Goal: Transaction & Acquisition: Purchase product/service

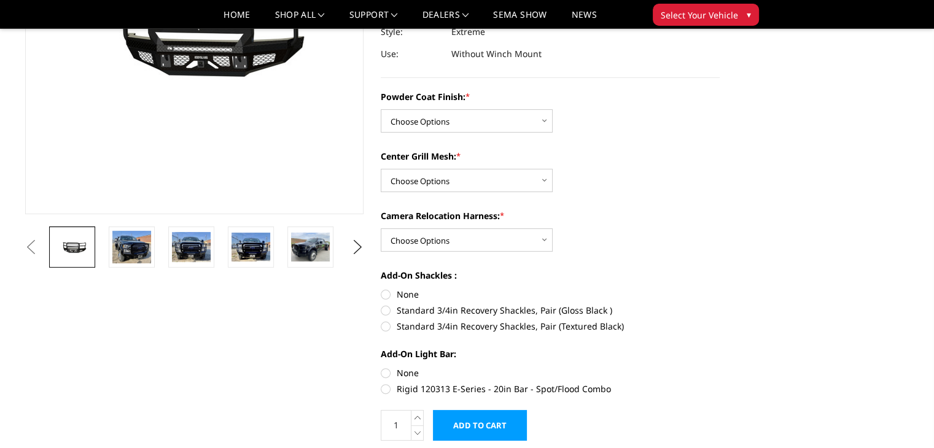
scroll to position [192, 0]
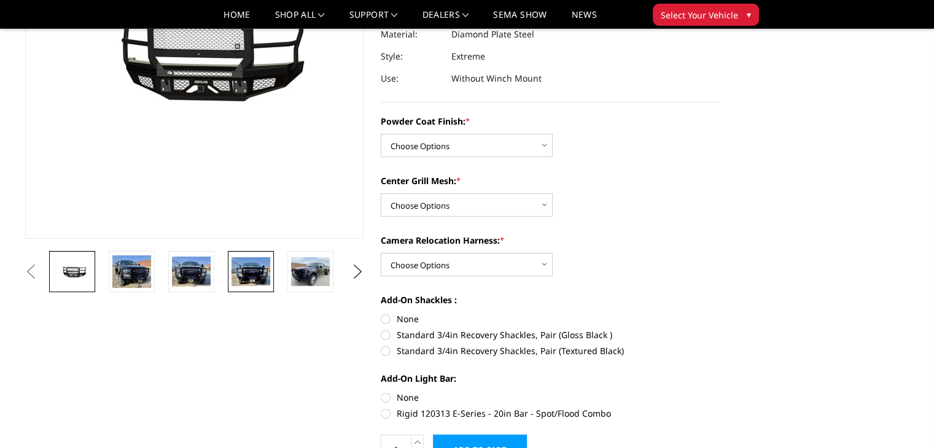
click at [266, 263] on img at bounding box center [250, 271] width 39 height 29
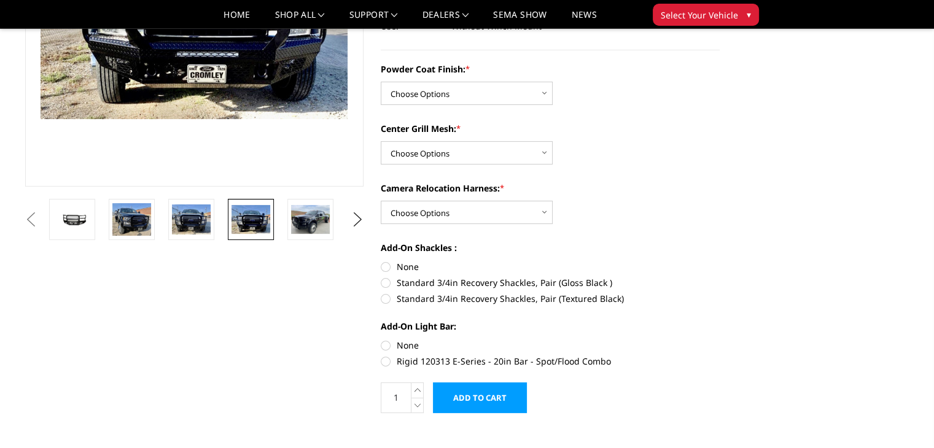
scroll to position [0, 0]
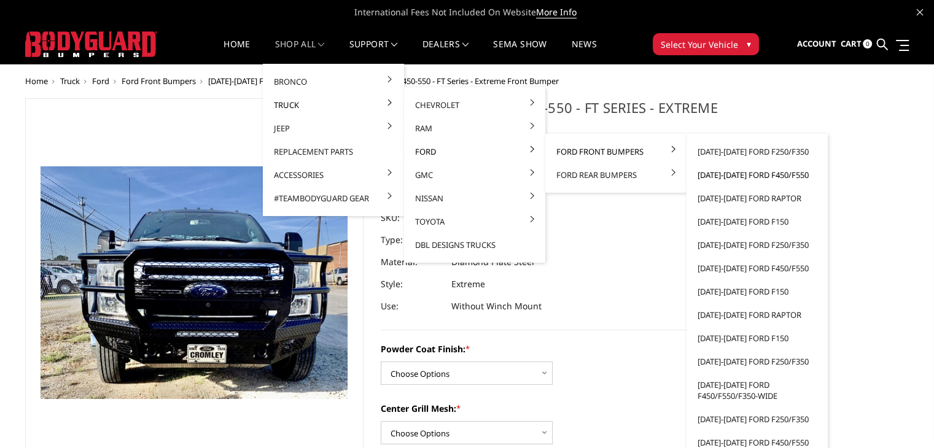
click at [752, 175] on link "[DATE]-[DATE] Ford F450/F550" at bounding box center [756, 174] width 131 height 23
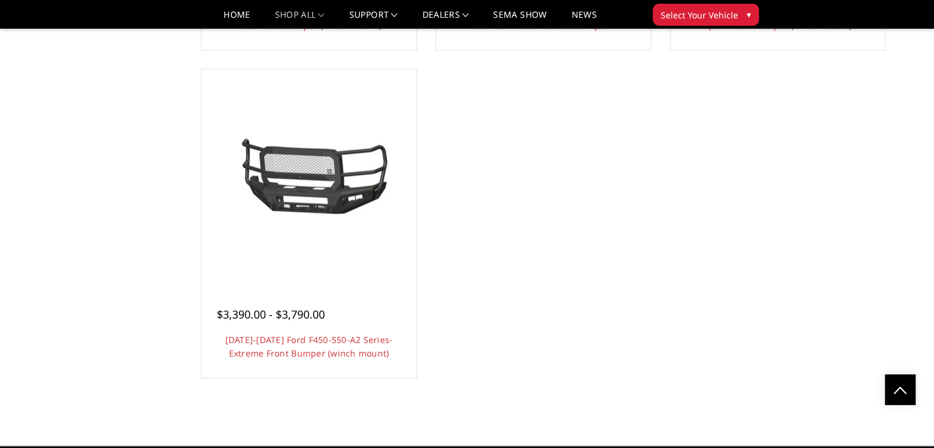
scroll to position [1142, 0]
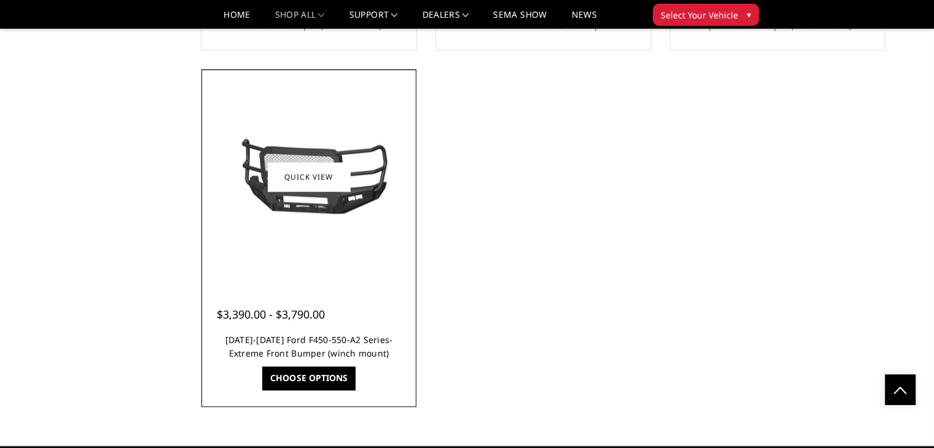
click at [340, 337] on link "2023-2025 Ford F450-550-A2 Series-Extreme Front Bumper (winch mount)" at bounding box center [309, 346] width 168 height 25
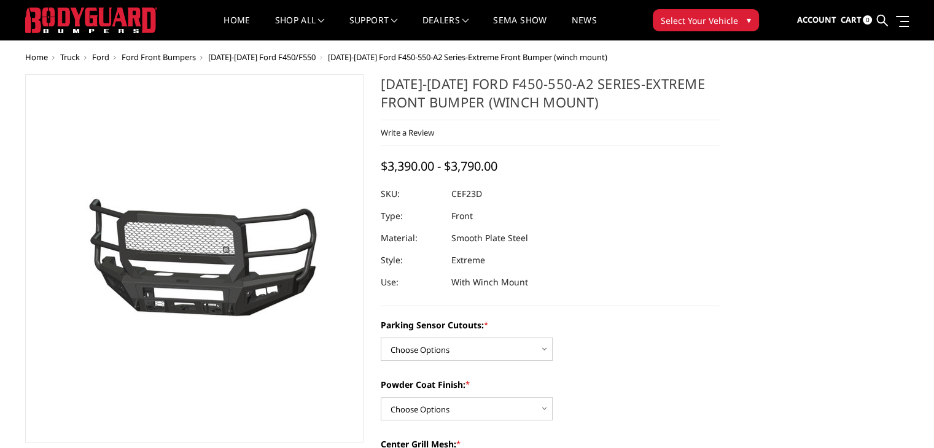
scroll to position [23, 0]
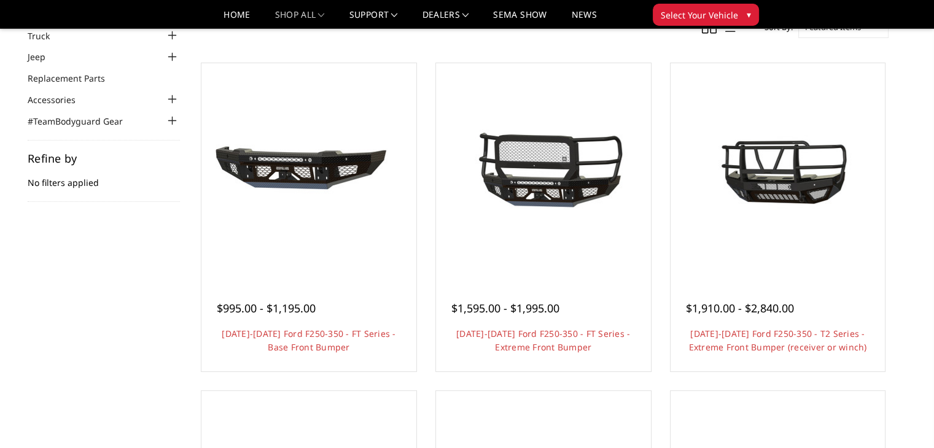
scroll to position [86, 0]
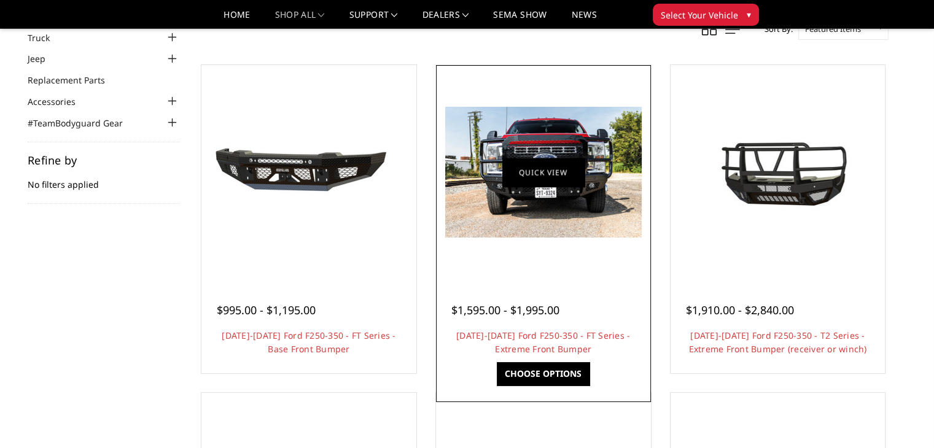
click at [548, 176] on link "Quick view" at bounding box center [543, 172] width 82 height 29
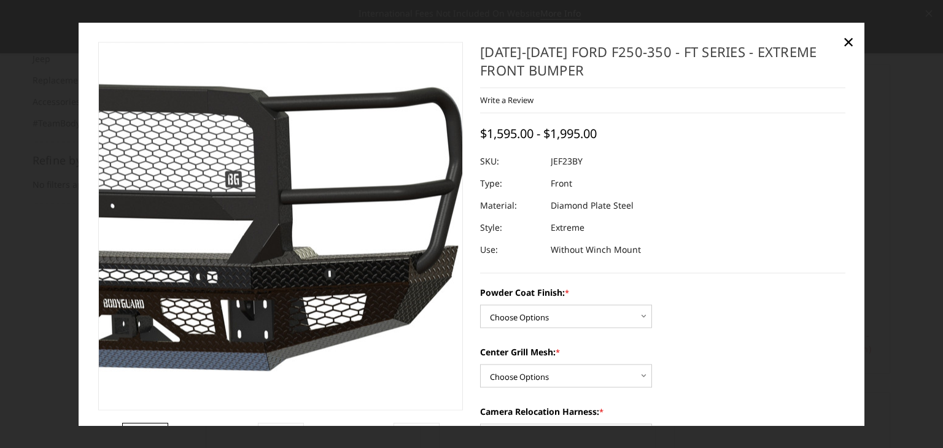
click at [387, 228] on img at bounding box center [150, 227] width 786 height 368
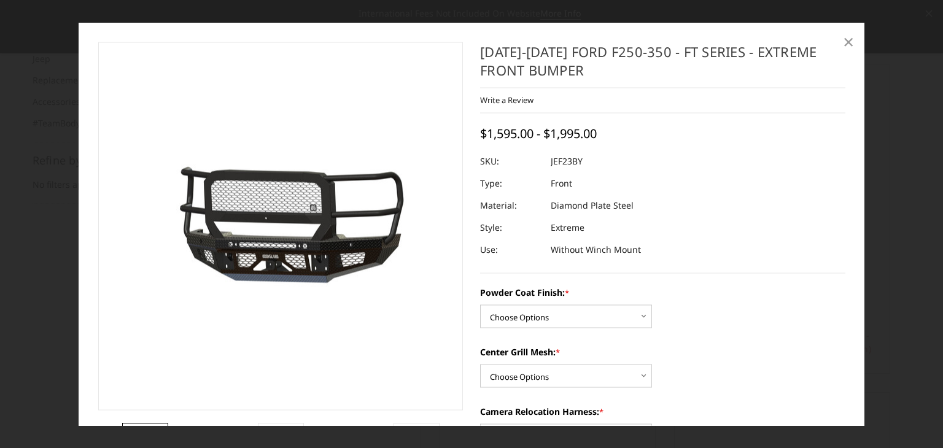
click at [843, 38] on span "×" at bounding box center [848, 41] width 11 height 26
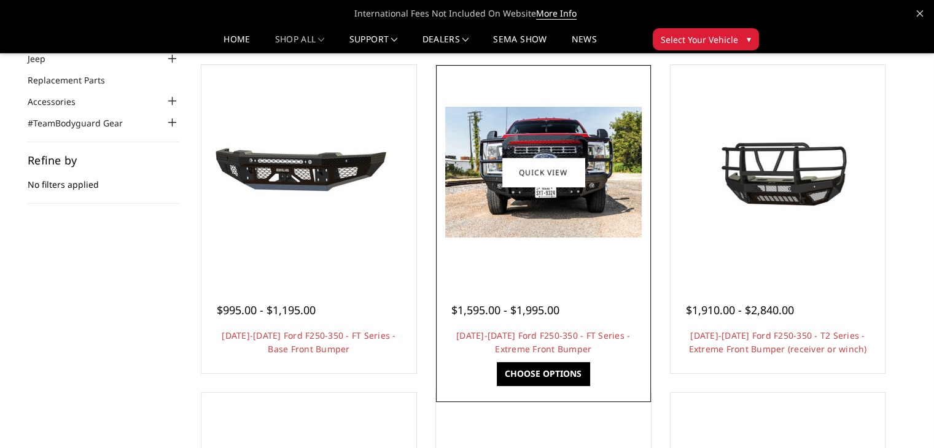
click at [633, 293] on div at bounding box center [543, 295] width 184 height 13
click at [572, 311] on div "$1,595.00 - $1,995.00" at bounding box center [515, 310] width 129 height 17
click at [562, 337] on link "2023-2025 Ford F250-350 - FT Series - Extreme Front Bumper" at bounding box center [543, 342] width 174 height 25
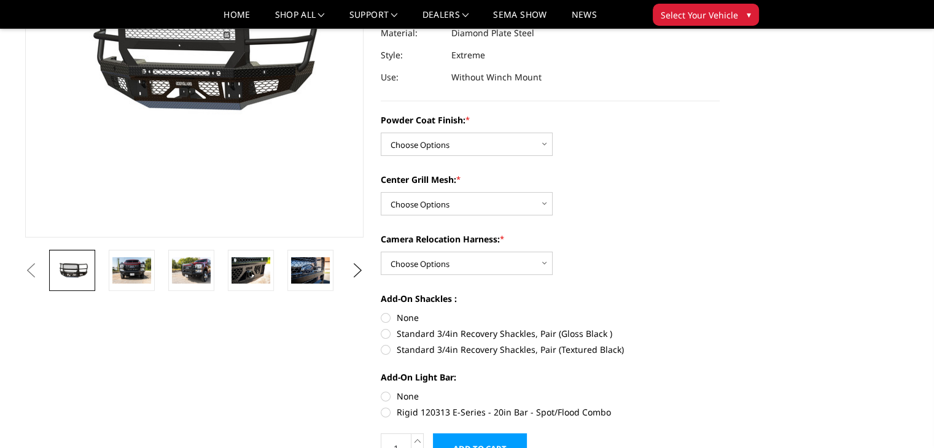
scroll to position [246, 0]
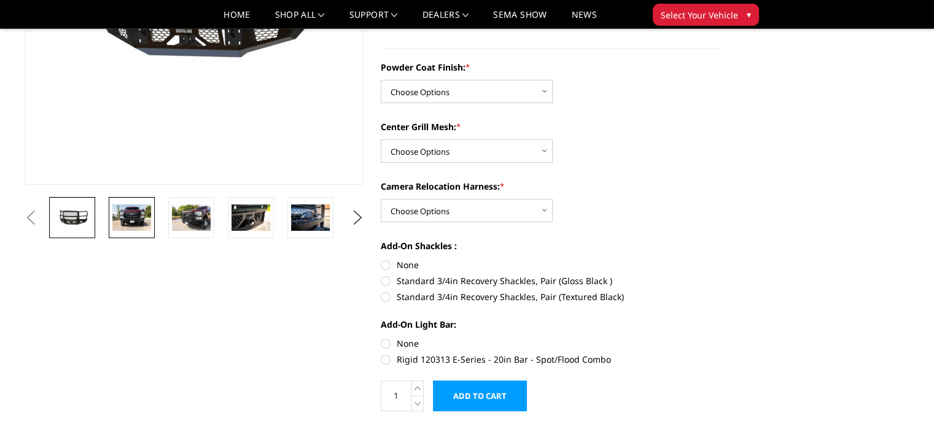
click at [149, 220] on img at bounding box center [131, 217] width 39 height 26
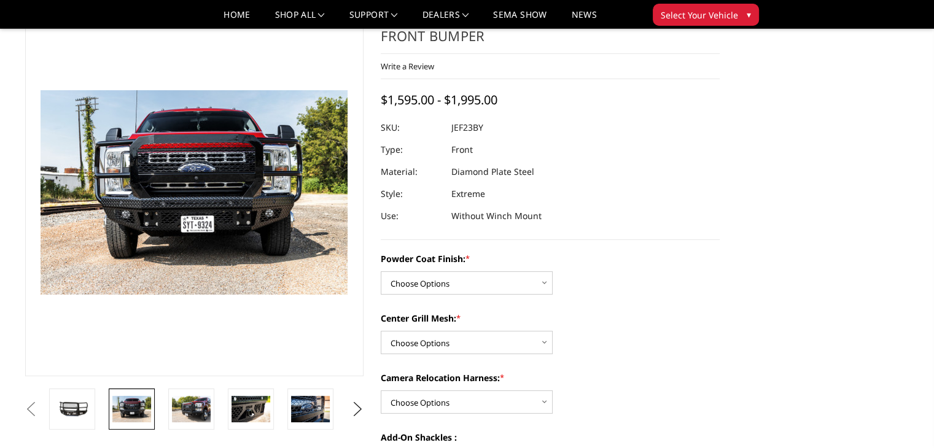
scroll to position [98, 0]
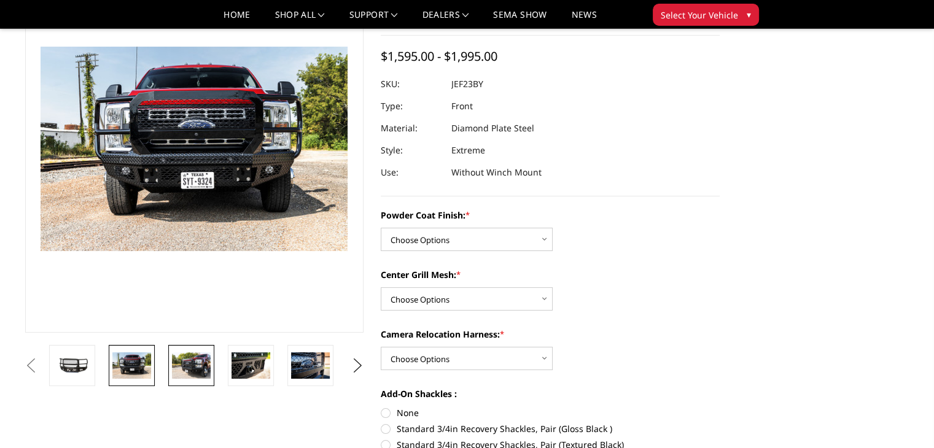
click at [194, 378] on img at bounding box center [191, 365] width 39 height 26
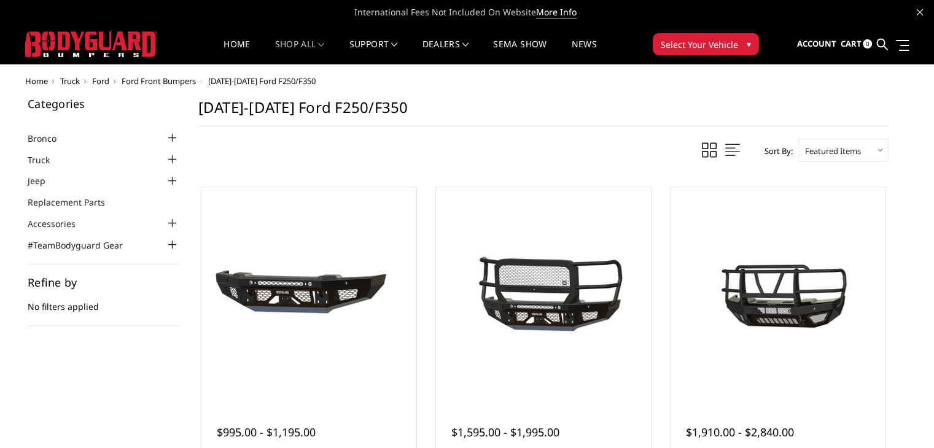
click at [289, 82] on span "[DATE]-[DATE] Ford F250/F350" at bounding box center [261, 81] width 107 height 11
click at [166, 76] on span "Ford Front Bumpers" at bounding box center [159, 81] width 74 height 11
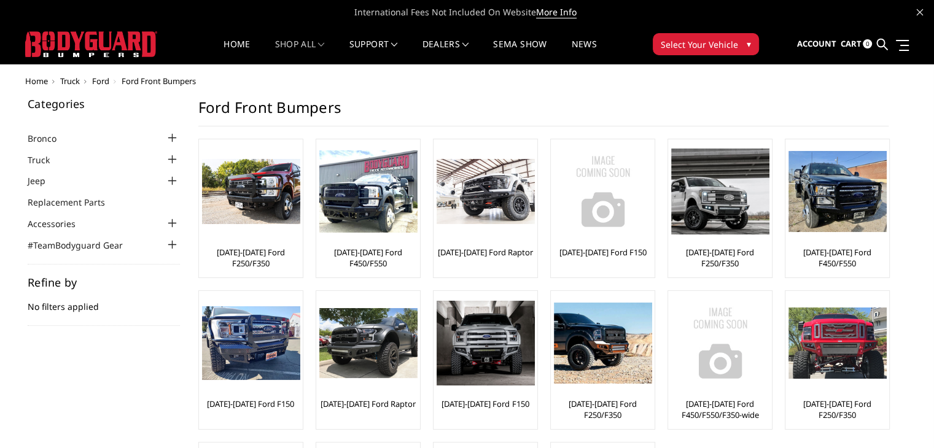
click at [734, 47] on span "Select Your Vehicle" at bounding box center [699, 44] width 77 height 13
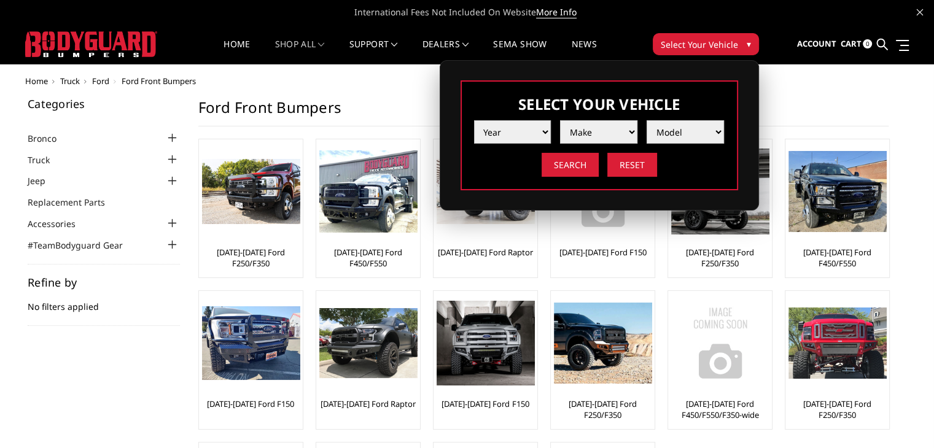
click at [534, 130] on select "Year 2025 2024 2023 2022 2021 2020 2019 2018 2017 2016 2015 2014 2013 2012 2011…" at bounding box center [512, 131] width 77 height 23
select select "yr_2024"
click at [474, 120] on select "Year 2025 2024 2023 2022 2021 2020 2019 2018 2017 2016 2015 2014 2013 2012 2011…" at bounding box center [512, 131] width 77 height 23
click at [604, 134] on select "Make Chevrolet Ford GMC Ram Toyota" at bounding box center [598, 131] width 77 height 23
select select "mk_ford"
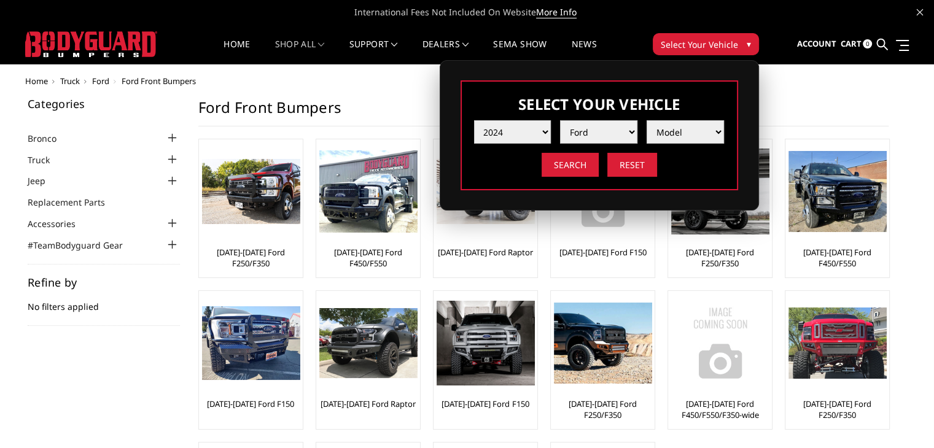
click at [560, 120] on select "Make Chevrolet Ford GMC Ram Toyota" at bounding box center [598, 131] width 77 height 23
click at [715, 131] on select "Model F150 F150 Raptor F250 / F350 F450 F550" at bounding box center [685, 131] width 77 height 23
select select "md_f450"
click at [647, 120] on select "Model F150 F150 Raptor F250 / F350 F450 F550" at bounding box center [685, 131] width 77 height 23
click at [582, 165] on input "Search" at bounding box center [570, 165] width 57 height 24
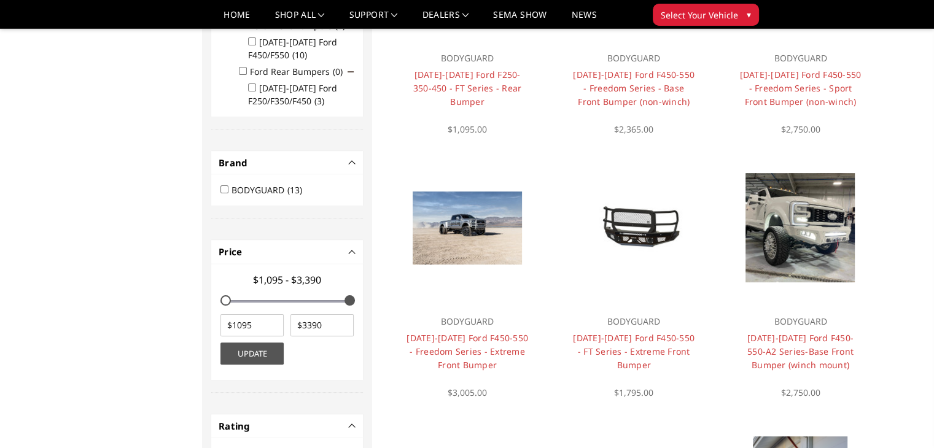
scroll to position [259, 0]
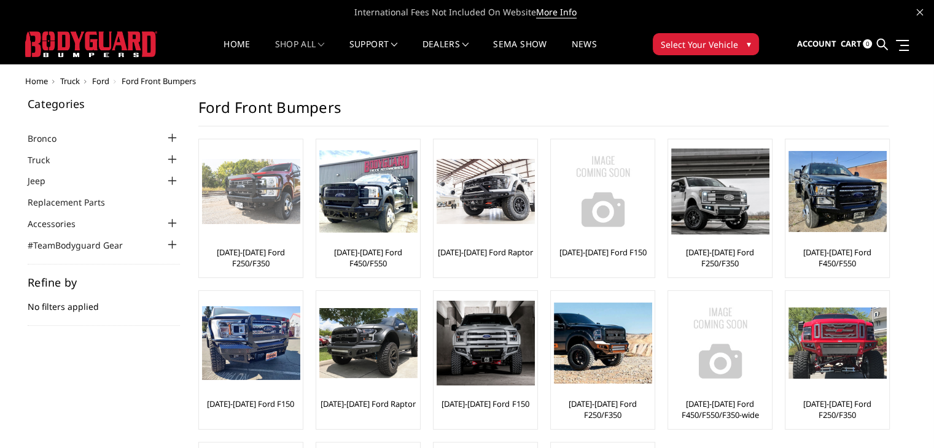
click at [261, 239] on div at bounding box center [251, 191] width 98 height 98
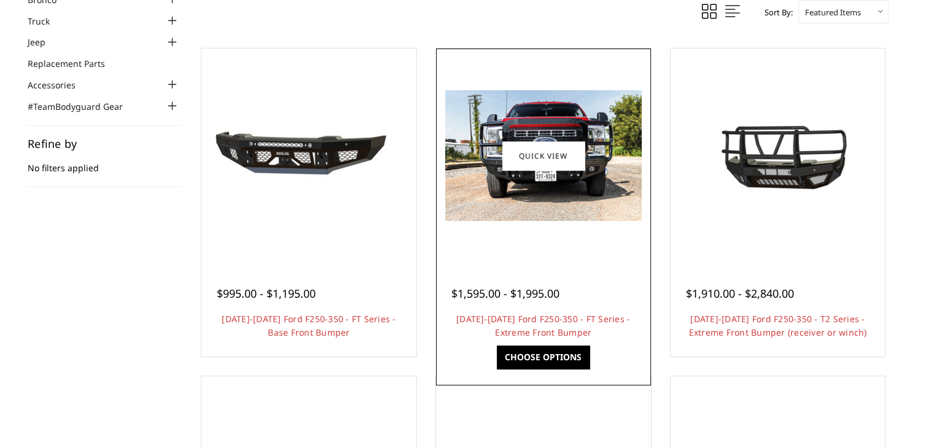
scroll to position [146, 0]
